Goal: Information Seeking & Learning: Compare options

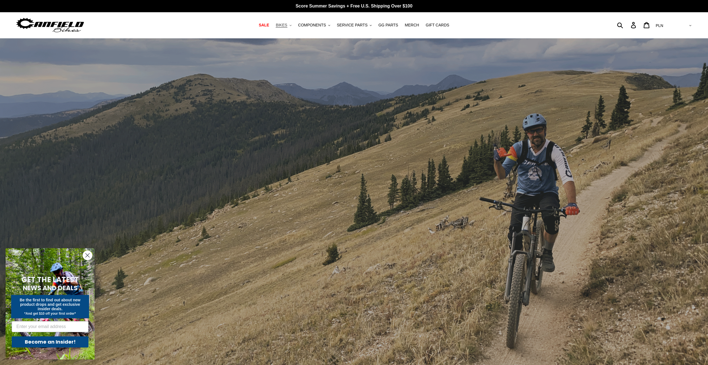
click at [293, 24] on button "BIKES .cls-1{fill:#231f20}" at bounding box center [283, 25] width 21 height 8
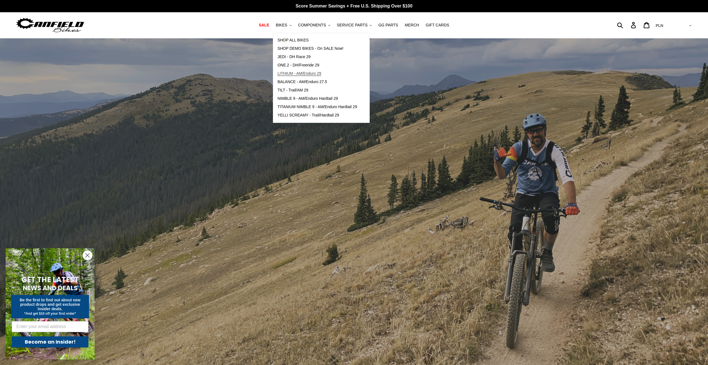
click at [310, 74] on span "LITHIUM - AM/Enduro 29" at bounding box center [299, 73] width 44 height 5
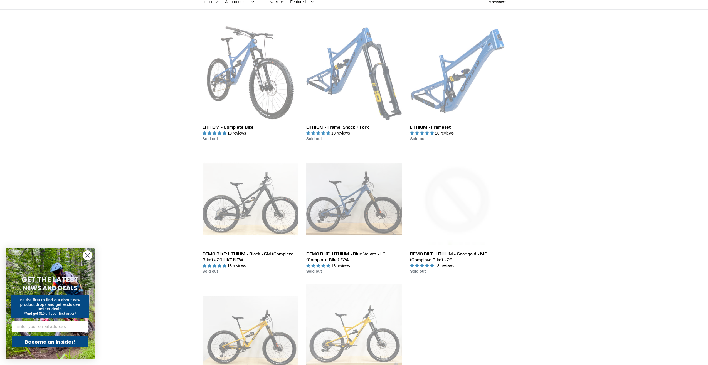
scroll to position [28, 0]
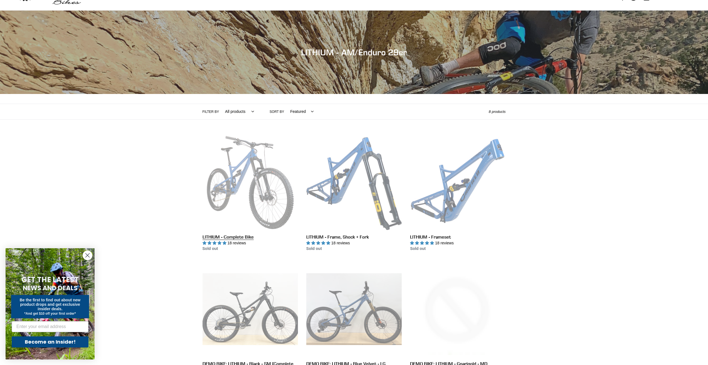
click at [244, 165] on link "LITHIUM - Complete Bike" at bounding box center [249, 193] width 95 height 117
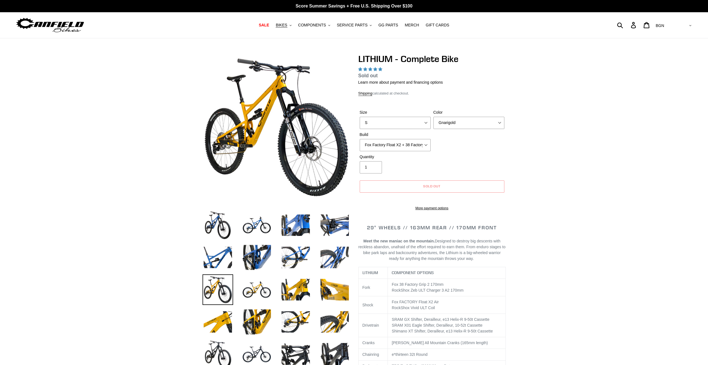
select select "highest-rating"
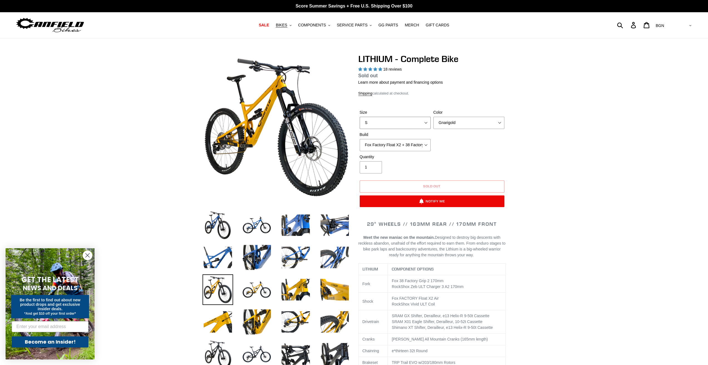
click at [407, 123] on select "S M L XL" at bounding box center [395, 123] width 71 height 12
select select "M"
click at [360, 117] on select "S M L XL" at bounding box center [395, 123] width 71 height 12
click at [468, 125] on select "Gnarigold Blue Velvet Stealth Black" at bounding box center [468, 123] width 71 height 12
click at [433, 117] on select "Gnarigold Blue Velvet Stealth Black" at bounding box center [468, 123] width 71 height 12
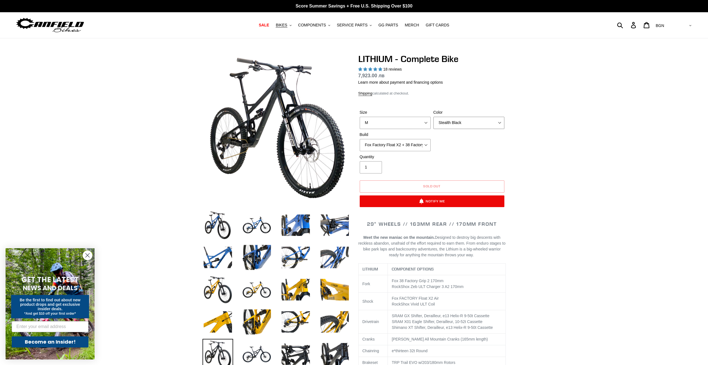
click at [462, 122] on select "Gnarigold Blue Velvet Stealth Black" at bounding box center [468, 123] width 71 height 12
click at [433, 117] on select "Gnarigold Blue Velvet Stealth Black" at bounding box center [468, 123] width 71 height 12
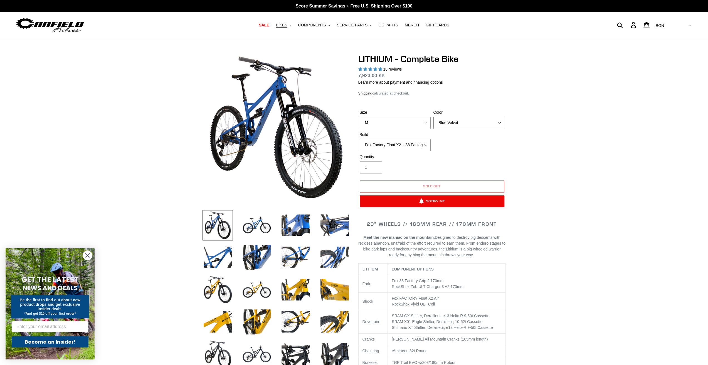
click at [458, 125] on select "Gnarigold Blue Velvet Stealth Black" at bounding box center [468, 123] width 71 height 12
click at [433, 117] on select "Gnarigold Blue Velvet Stealth Black" at bounding box center [468, 123] width 71 height 12
click at [462, 122] on select "Gnarigold Blue Velvet Stealth Black" at bounding box center [468, 123] width 71 height 12
select select "Blue Velvet"
click at [433, 117] on select "Gnarigold Blue Velvet Stealth Black" at bounding box center [468, 123] width 71 height 12
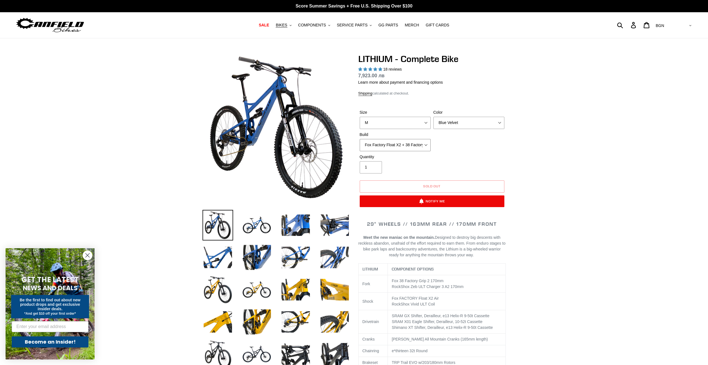
click at [389, 145] on select "Fox Factory Float X2 + 38 Factory Grip 2 170 + SRAM GX Fox Factory Float X2 + 3…" at bounding box center [395, 145] width 71 height 12
click at [360, 139] on select "Fox Factory Float X2 + 38 Factory Grip 2 170 + SRAM GX Fox Factory Float X2 + 3…" at bounding box center [395, 145] width 71 height 12
click at [417, 145] on select "Fox Factory Float X2 + 38 Factory Grip 2 170 + SRAM GX Fox Factory Float X2 + 3…" at bounding box center [395, 145] width 71 height 12
click at [360, 139] on select "Fox Factory Float X2 + 38 Factory Grip 2 170 + SRAM GX Fox Factory Float X2 + 3…" at bounding box center [395, 145] width 71 height 12
click at [407, 144] on select "Fox Factory Float X2 + 38 Factory Grip 2 170 + SRAM GX Fox Factory Float X2 + 3…" at bounding box center [395, 145] width 71 height 12
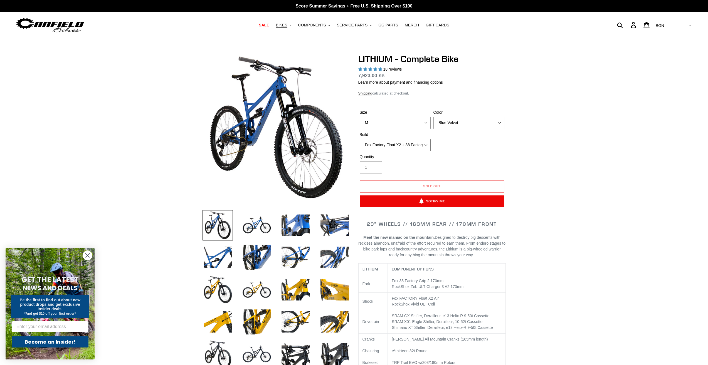
click at [360, 139] on select "Fox Factory Float X2 + 38 Factory Grip 2 170 + SRAM GX Fox Factory Float X2 + 3…" at bounding box center [395, 145] width 71 height 12
click at [408, 145] on select "Fox Factory Float X2 + 38 Factory Grip 2 170 + SRAM GX Fox Factory Float X2 + 3…" at bounding box center [395, 145] width 71 height 12
click at [360, 139] on select "Fox Factory Float X2 + 38 Factory Grip 2 170 + SRAM GX Fox Factory Float X2 + 3…" at bounding box center [395, 145] width 71 height 12
click at [407, 146] on select "Fox Factory Float X2 + 38 Factory Grip 2 170 + SRAM GX Fox Factory Float X2 + 3…" at bounding box center [395, 145] width 71 height 12
click at [360, 139] on select "Fox Factory Float X2 + 38 Factory Grip 2 170 + SRAM GX Fox Factory Float X2 + 3…" at bounding box center [395, 145] width 71 height 12
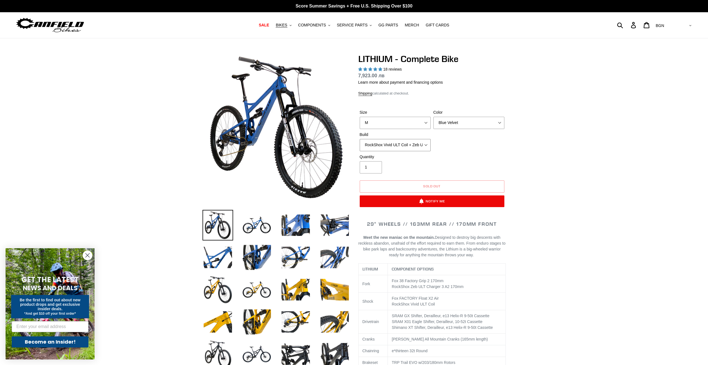
click at [402, 144] on select "Fox Factory Float X2 + 38 Factory Grip 2 170 + SRAM GX Fox Factory Float X2 + 3…" at bounding box center [395, 145] width 71 height 12
click at [360, 139] on select "Fox Factory Float X2 + 38 Factory Grip 2 170 + SRAM GX Fox Factory Float X2 + 3…" at bounding box center [395, 145] width 71 height 12
click at [398, 146] on select "Fox Factory Float X2 + 38 Factory Grip 2 170 + SRAM GX Fox Factory Float X2 + 3…" at bounding box center [395, 145] width 71 height 12
click at [360, 139] on select "Fox Factory Float X2 + 38 Factory Grip 2 170 + SRAM GX Fox Factory Float X2 + 3…" at bounding box center [395, 145] width 71 height 12
click at [396, 147] on select "Fox Factory Float X2 + 38 Factory Grip 2 170 + SRAM GX Fox Factory Float X2 + 3…" at bounding box center [395, 145] width 71 height 12
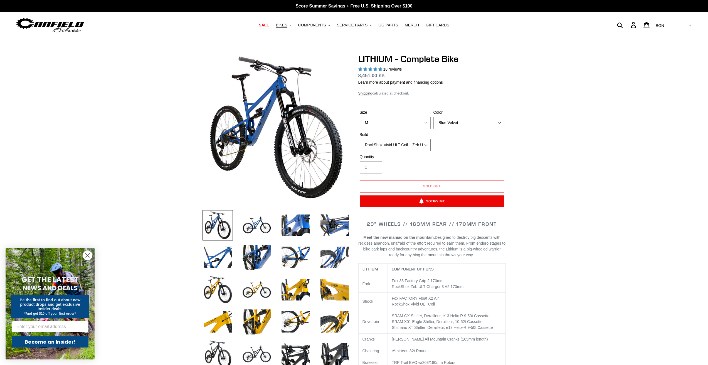
click at [360, 139] on select "Fox Factory Float X2 + 38 Factory Grip 2 170 + SRAM GX Fox Factory Float X2 + 3…" at bounding box center [395, 145] width 71 height 12
click at [390, 146] on select "Fox Factory Float X2 + 38 Factory Grip 2 170 + SRAM GX Fox Factory Float X2 + 3…" at bounding box center [395, 145] width 71 height 12
select select "Fox Factory Float X2 + 38 Factory Grip 2 170 + Shimano XT"
click at [360, 139] on select "Fox Factory Float X2 + 38 Factory Grip 2 170 + SRAM GX Fox Factory Float X2 + 3…" at bounding box center [395, 145] width 71 height 12
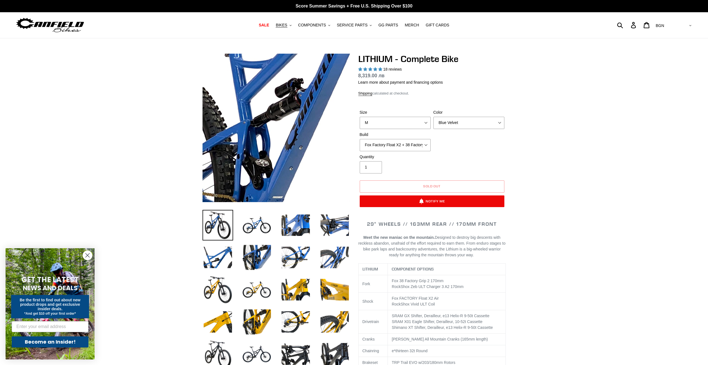
click at [248, 118] on img at bounding box center [356, 156] width 570 height 570
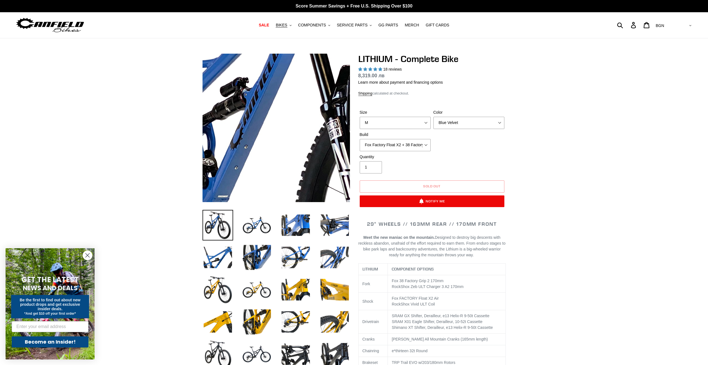
click at [267, 118] on img at bounding box center [301, 155] width 570 height 570
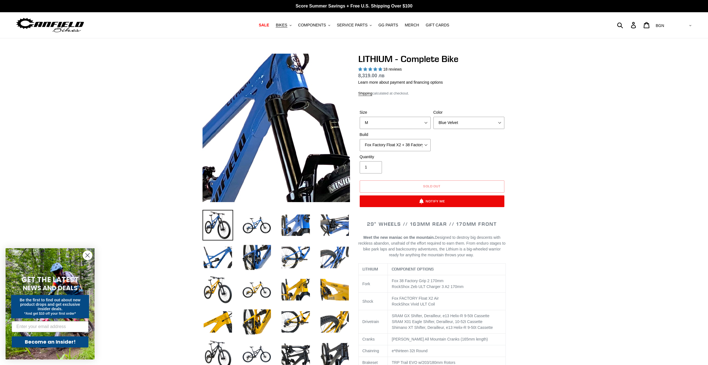
click at [279, 87] on img at bounding box center [268, 244] width 570 height 570
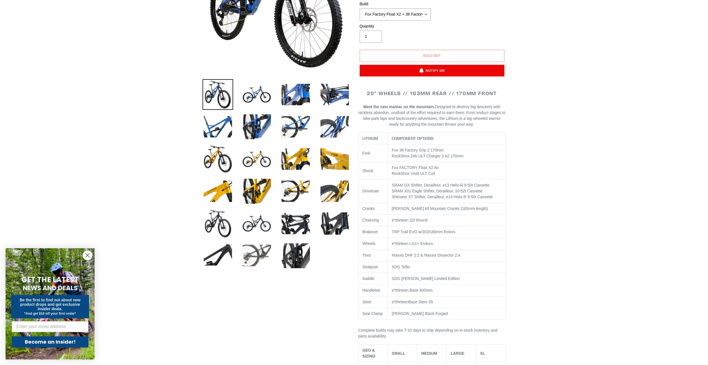
scroll to position [139, 0]
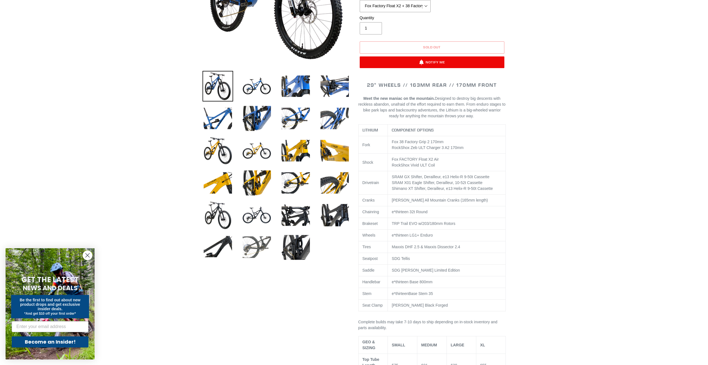
click at [258, 244] on img at bounding box center [256, 247] width 31 height 31
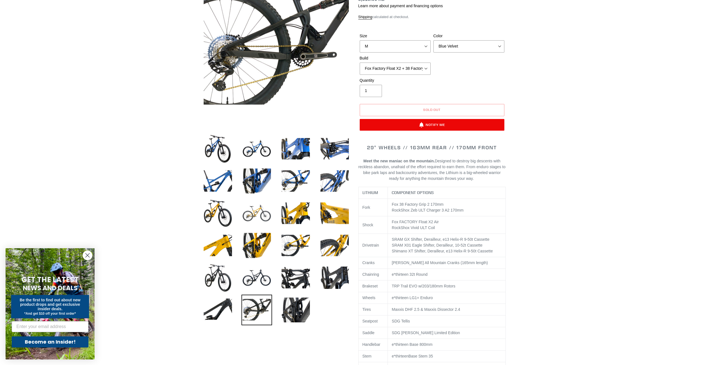
scroll to position [0, 0]
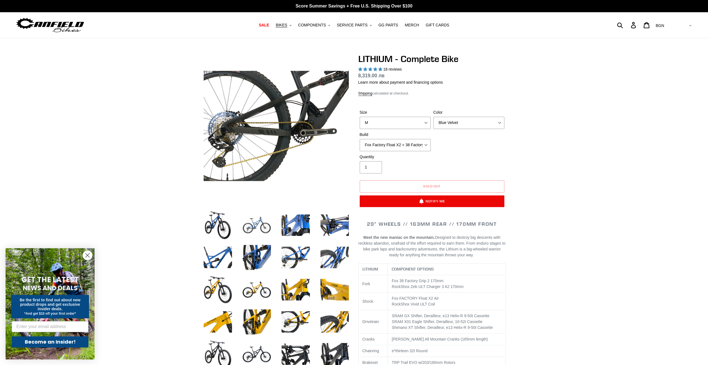
click at [260, 227] on img at bounding box center [256, 225] width 31 height 31
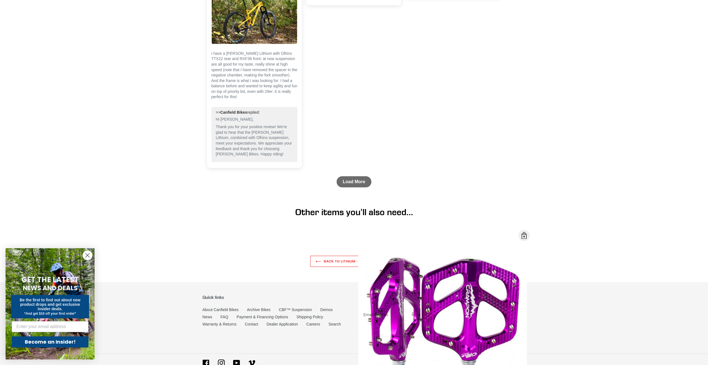
scroll to position [1953, 0]
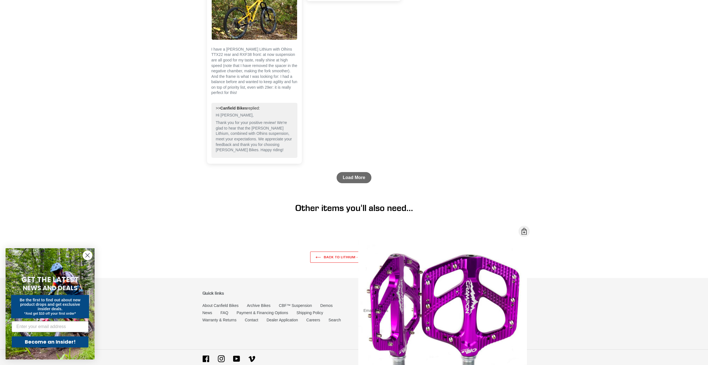
drag, startPoint x: 125, startPoint y: 201, endPoint x: 137, endPoint y: 194, distance: 13.9
click at [129, 203] on header "Other items you'll also need..." at bounding box center [354, 216] width 708 height 26
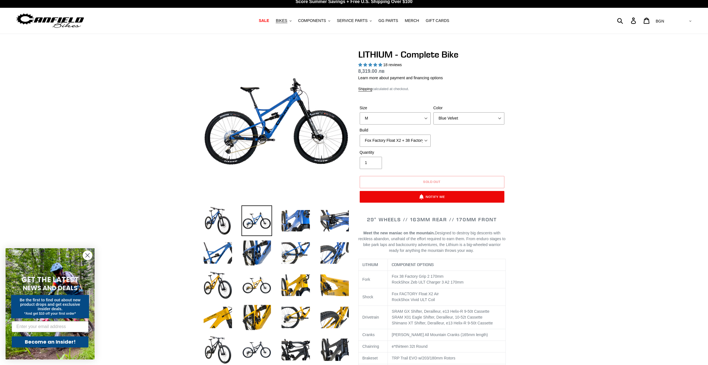
scroll to position [0, 0]
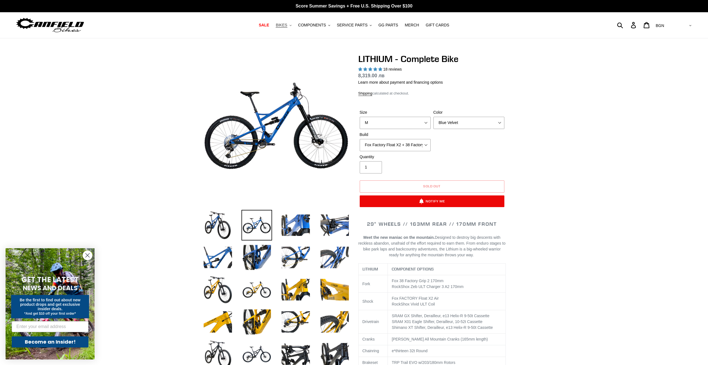
click at [291, 26] on icon ".cls-1{fill:#231f20}" at bounding box center [291, 25] width 2 height 2
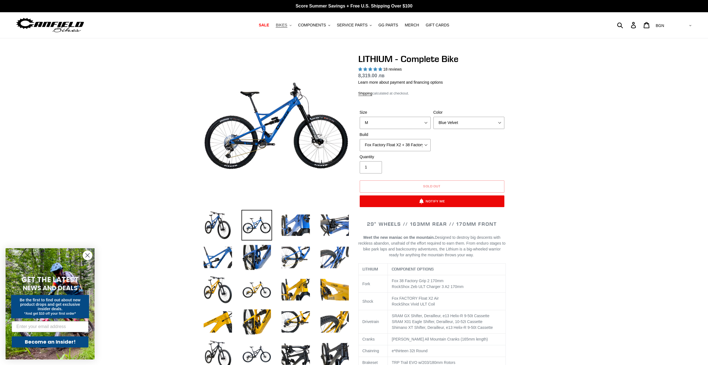
click at [287, 27] on span "BIKES" at bounding box center [281, 25] width 11 height 5
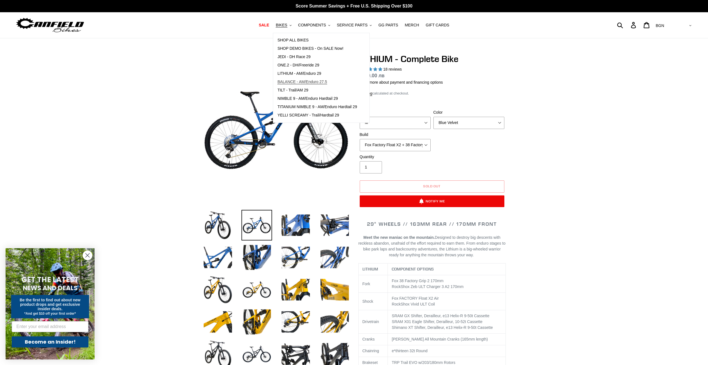
click at [314, 82] on span "BALANCE - AM/Enduro 27.5" at bounding box center [302, 82] width 50 height 5
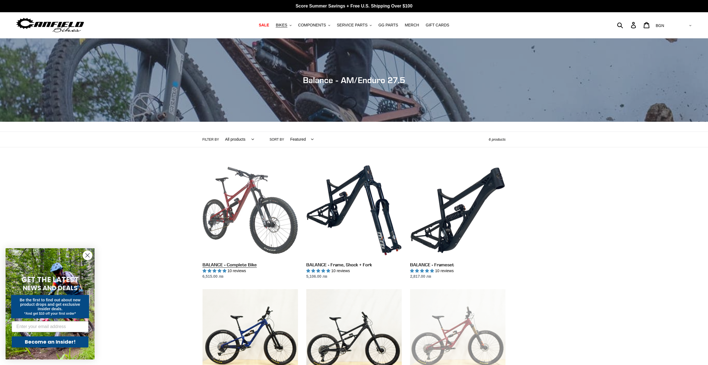
click at [233, 197] on link "BALANCE - Complete Bike" at bounding box center [249, 221] width 95 height 117
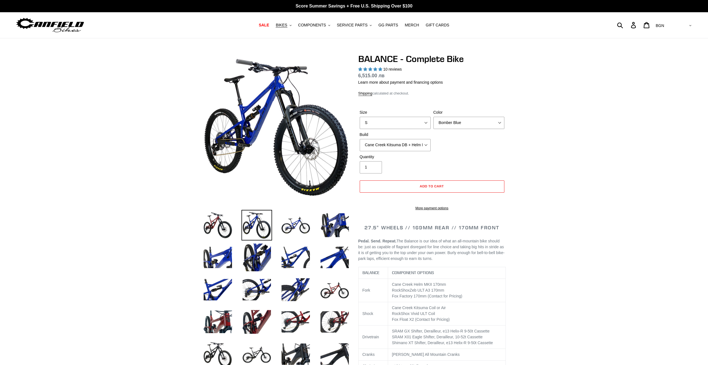
select select "highest-rating"
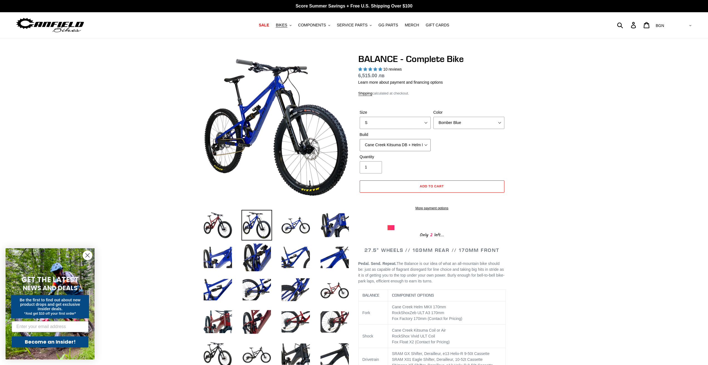
click at [402, 144] on select "Cane Creek Kitsuma DB + Helm MKII + SRAM GX Cane Creek Kitsuma DB + Helm MKII +…" at bounding box center [395, 145] width 71 height 12
select select "RockShox Vivid ULT + Zeb ULT + Shimano XT"
click at [360, 139] on select "Cane Creek Kitsuma DB + Helm MKII + SRAM GX Cane Creek Kitsuma DB + Helm MKII +…" at bounding box center [395, 145] width 71 height 12
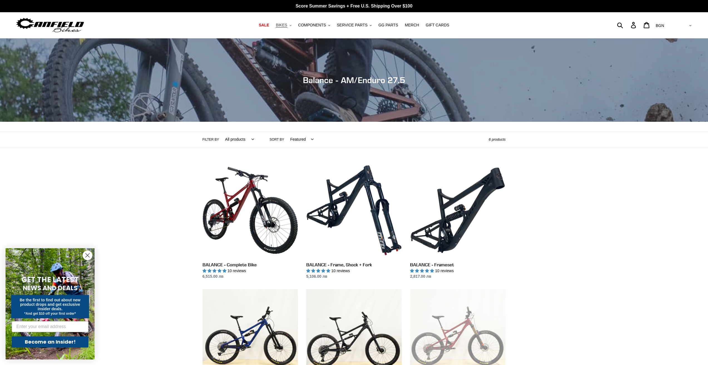
click at [287, 26] on span "BIKES" at bounding box center [281, 25] width 11 height 5
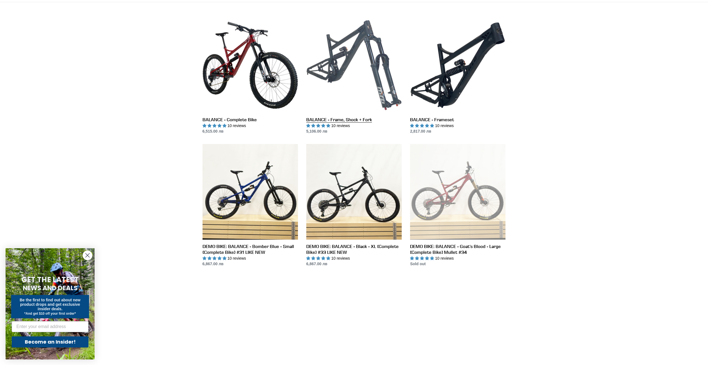
scroll to position [167, 0]
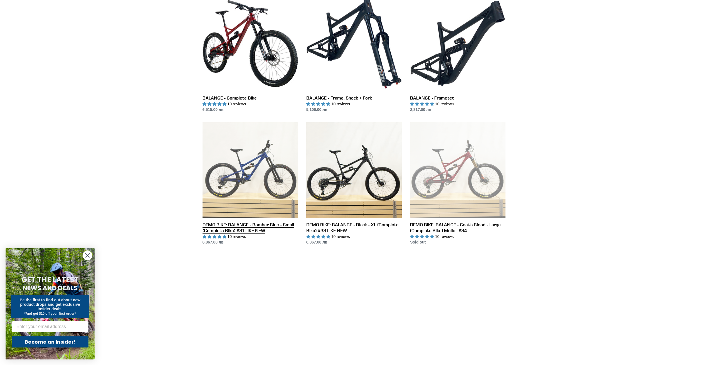
click at [256, 171] on link "DEMO BIKE: BALANCE - Bomber Blue - Small (Complete Bike) #31 LIKE NEW" at bounding box center [249, 183] width 95 height 123
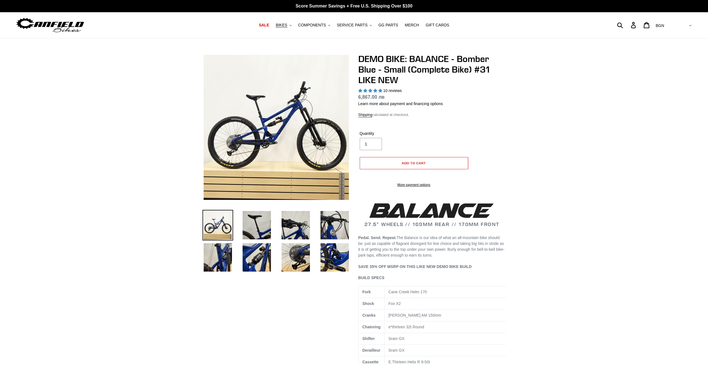
select select "highest-rating"
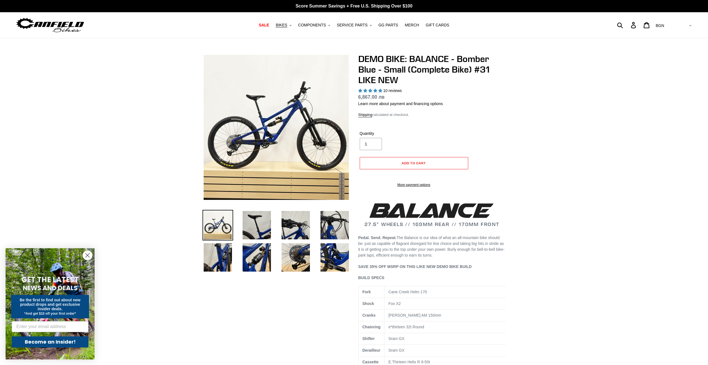
click at [312, 134] on img at bounding box center [172, 111] width 570 height 570
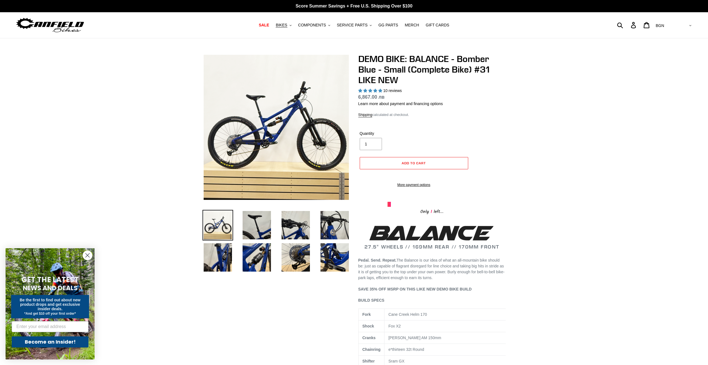
click at [211, 225] on img at bounding box center [217, 225] width 31 height 31
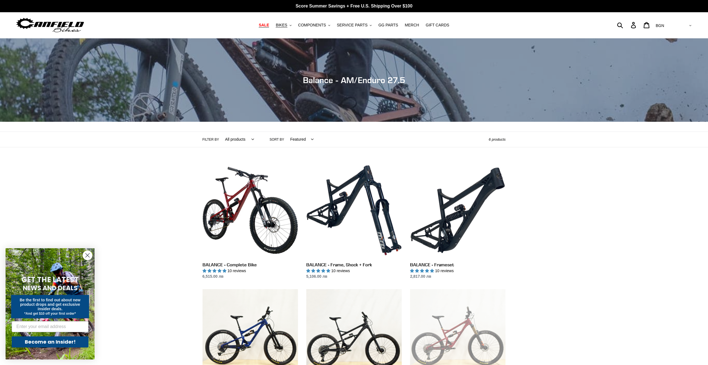
click at [269, 25] on span "SALE" at bounding box center [264, 25] width 10 height 5
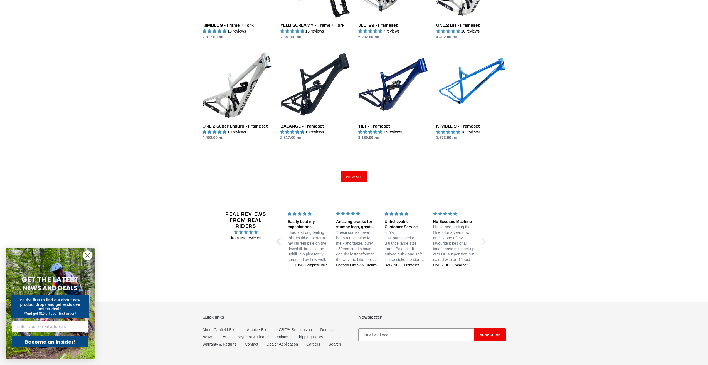
scroll to position [779, 0]
